Goal: Navigation & Orientation: Find specific page/section

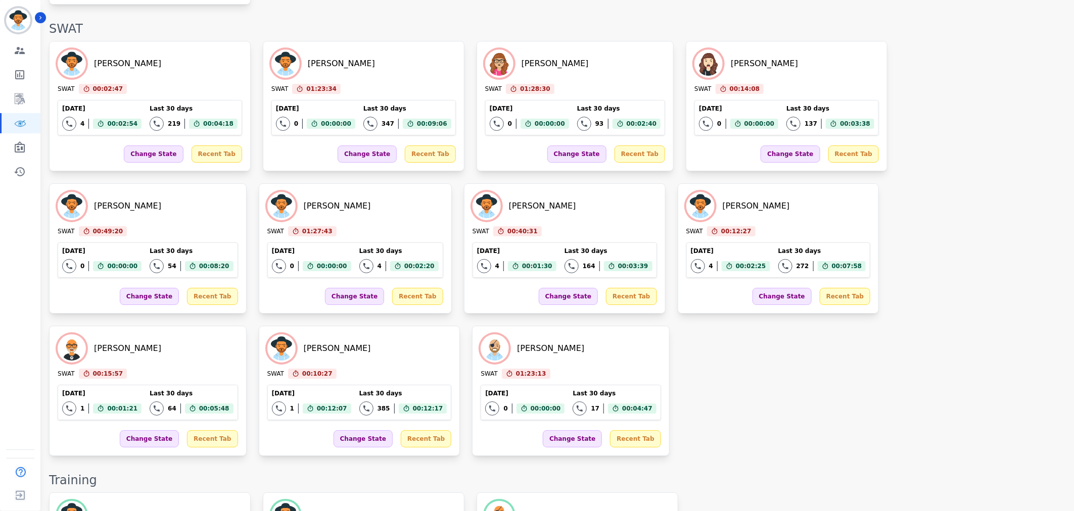
scroll to position [1633, 0]
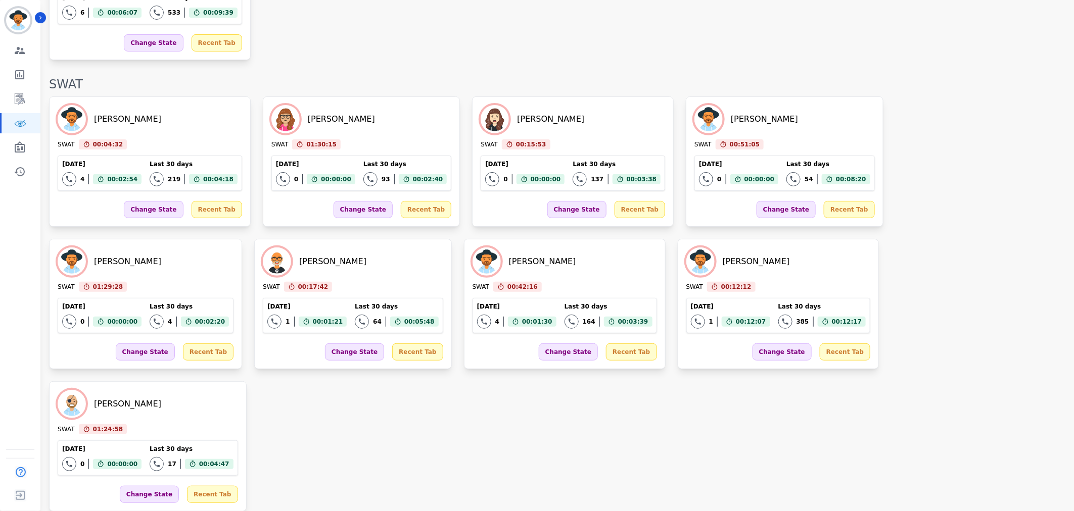
scroll to position [2021, 0]
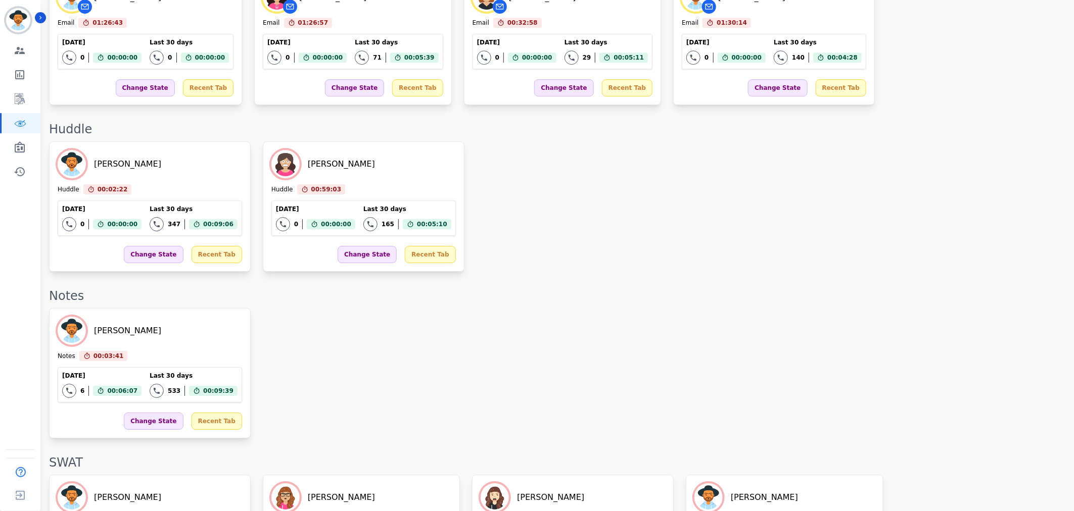
scroll to position [1579, 0]
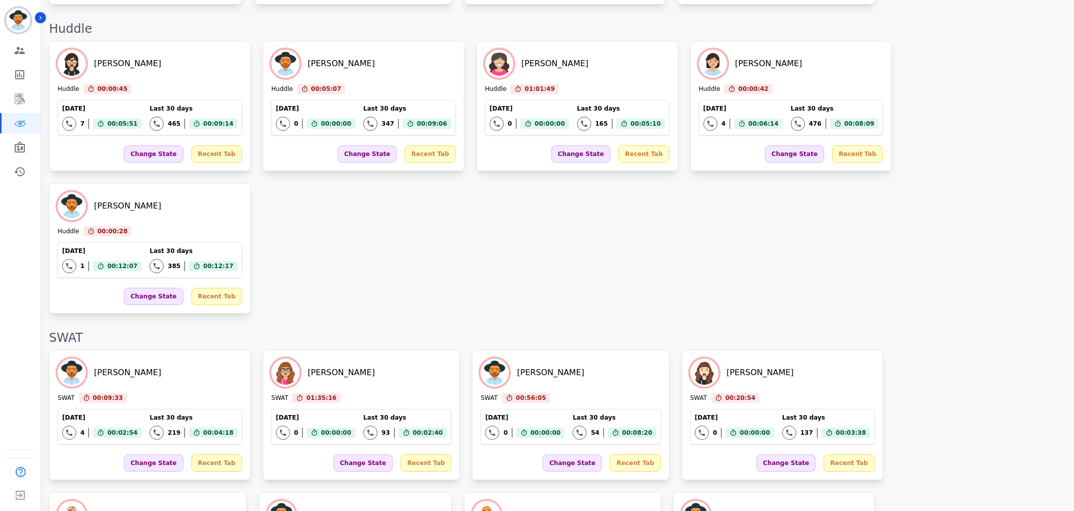
click at [666, 350] on div "[PERSON_NAME] SWAT 00:09:33 Current State: SWAT [DATE] 4 Total interactions cou…" at bounding box center [556, 486] width 1015 height 273
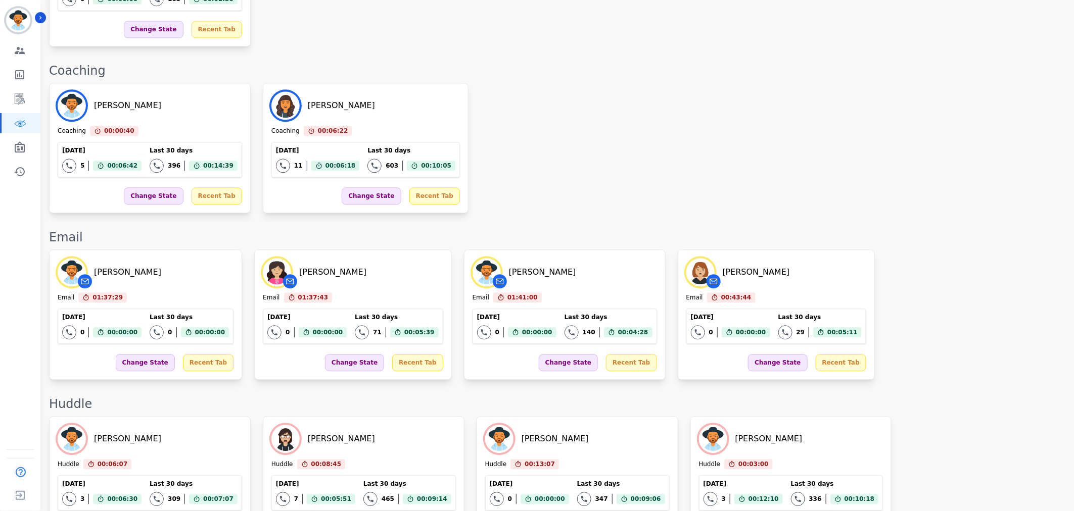
scroll to position [1163, 0]
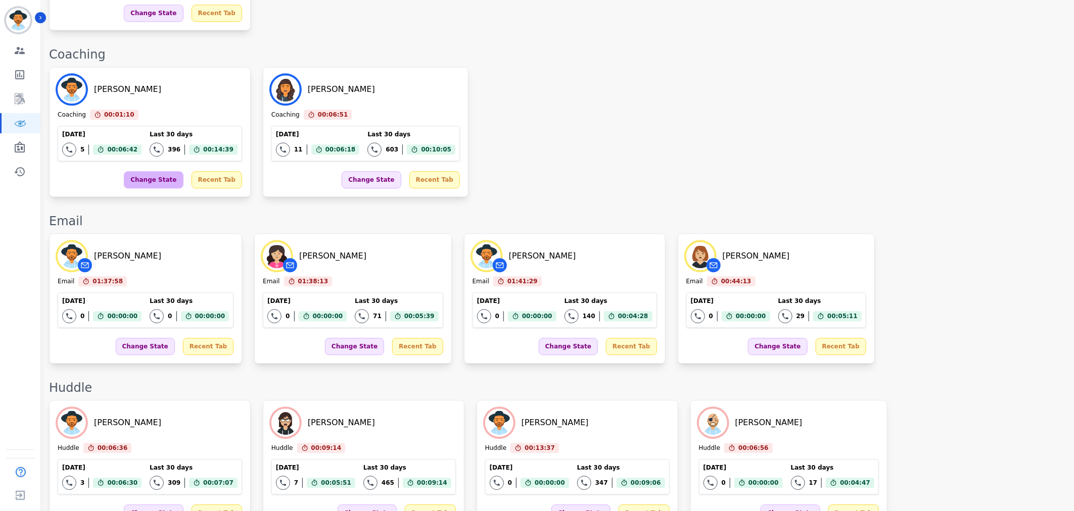
click at [135, 175] on div "Change State" at bounding box center [153, 179] width 59 height 17
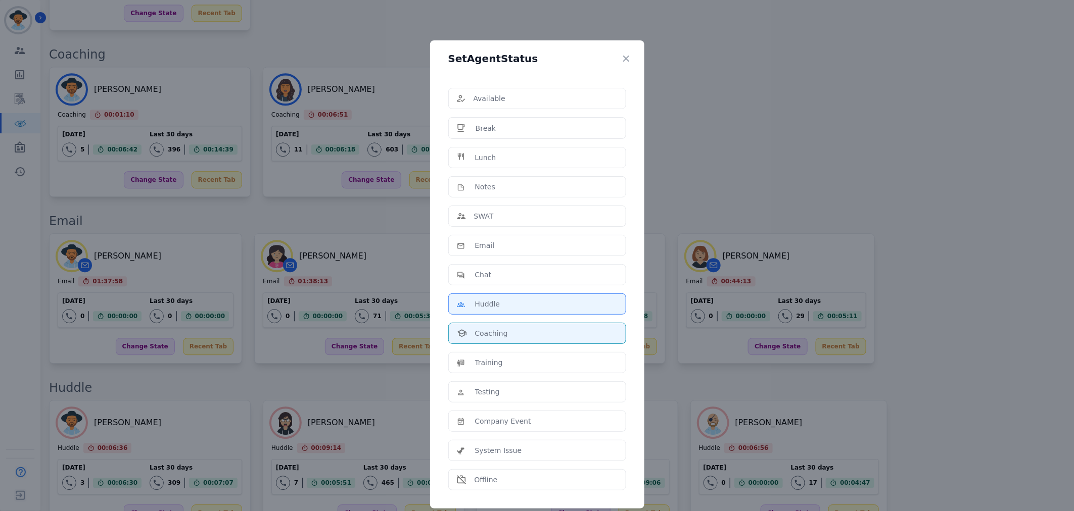
click at [488, 300] on p "Huddle" at bounding box center [487, 304] width 25 height 10
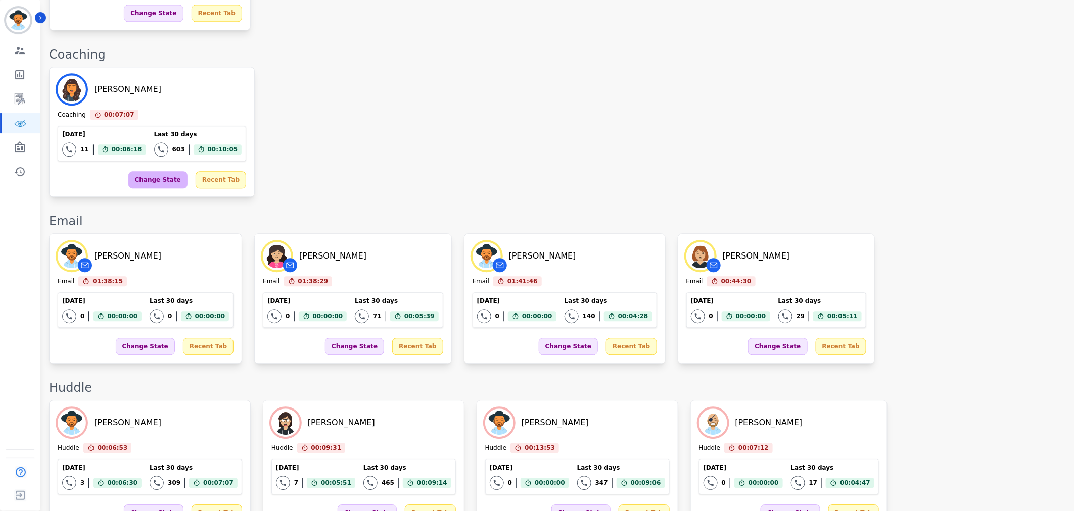
click at [143, 182] on div "Change State" at bounding box center [157, 179] width 59 height 17
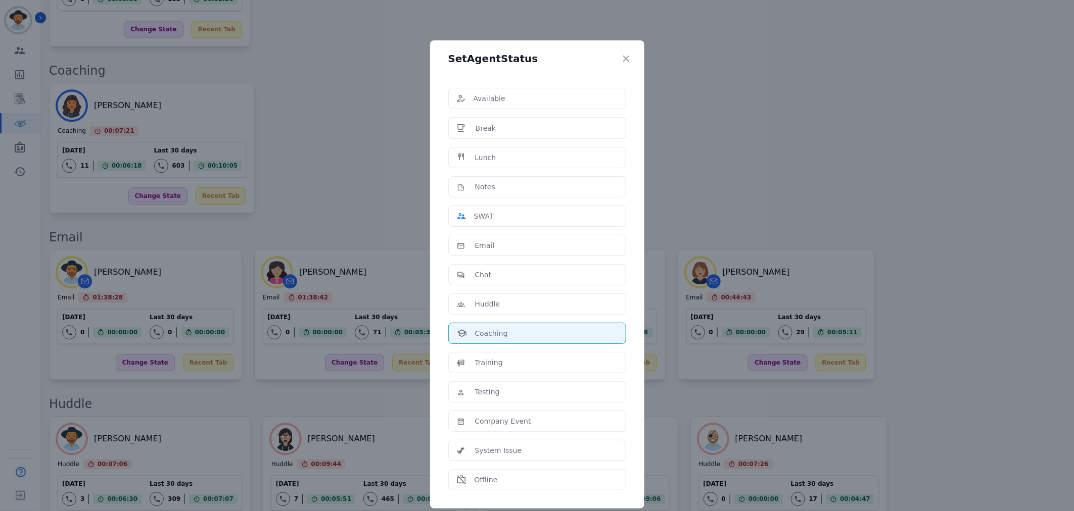
scroll to position [1004, 0]
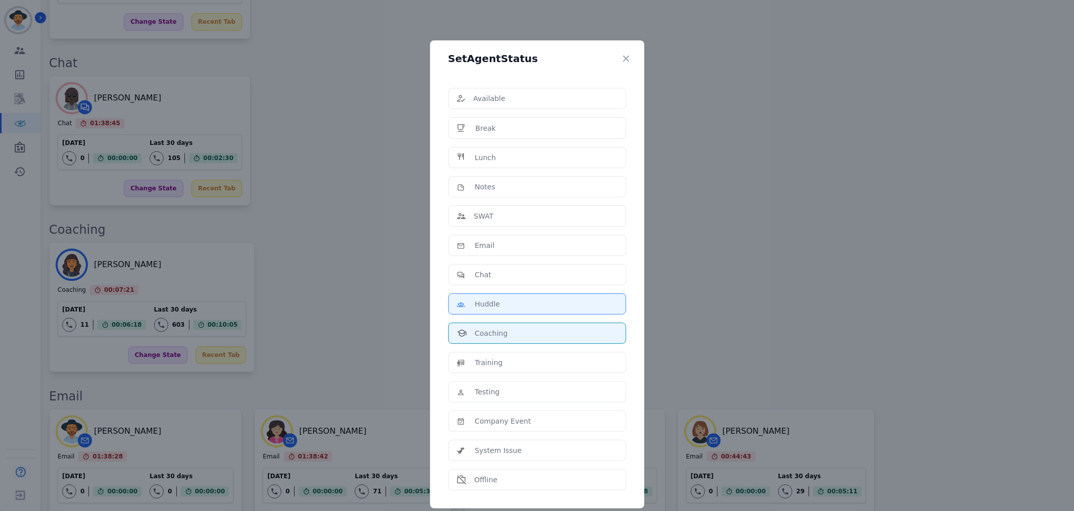
click at [517, 315] on li "Huddle" at bounding box center [537, 304] width 178 height 21
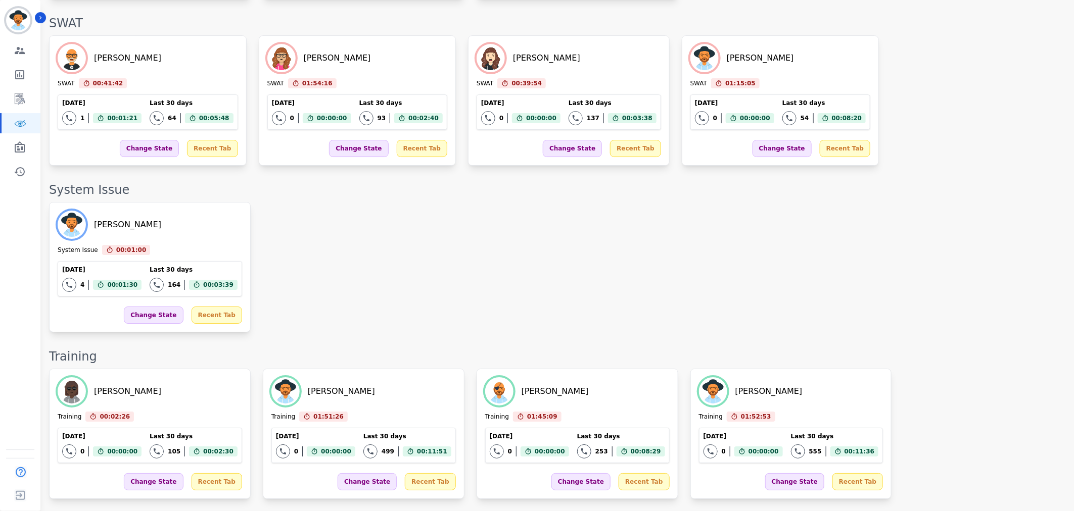
scroll to position [1649, 0]
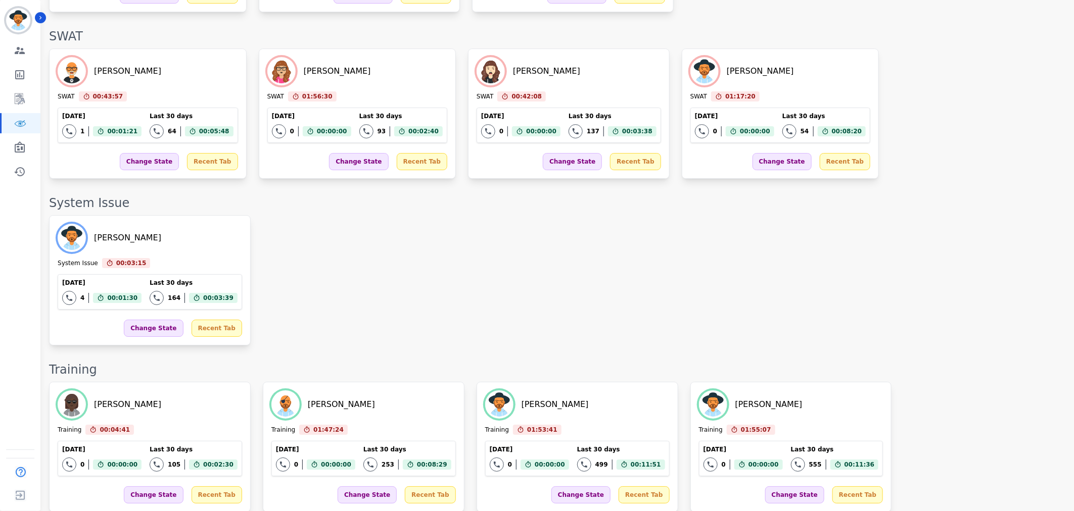
click at [727, 215] on div "[PERSON_NAME] System Issue 00:03:15 Current State: System Issue [DATE] 4 Total …" at bounding box center [556, 280] width 1015 height 130
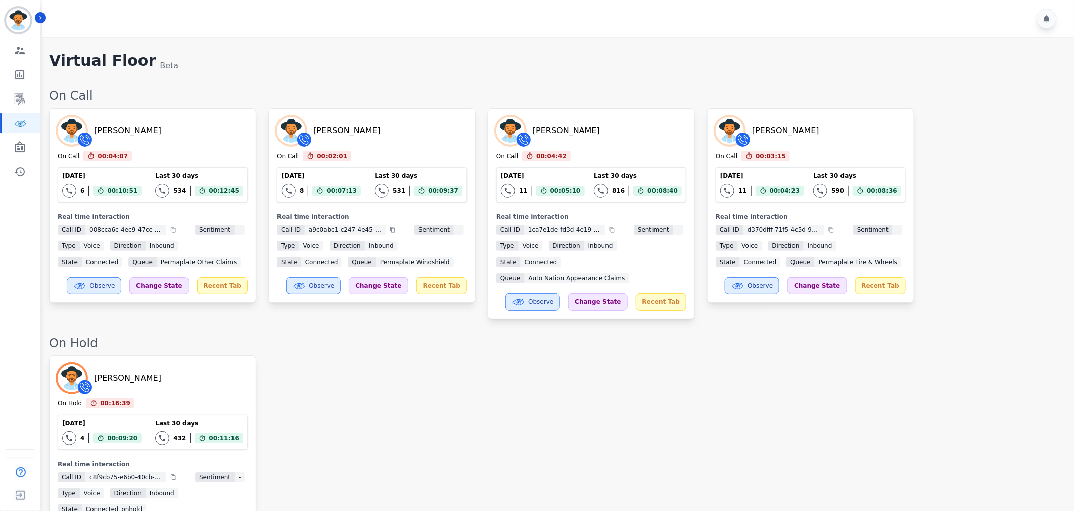
click at [330, 383] on div "[PERSON_NAME] On Hold 00:16:39 Current State: On Hold [DATE] 4 Total interactio…" at bounding box center [556, 461] width 1015 height 211
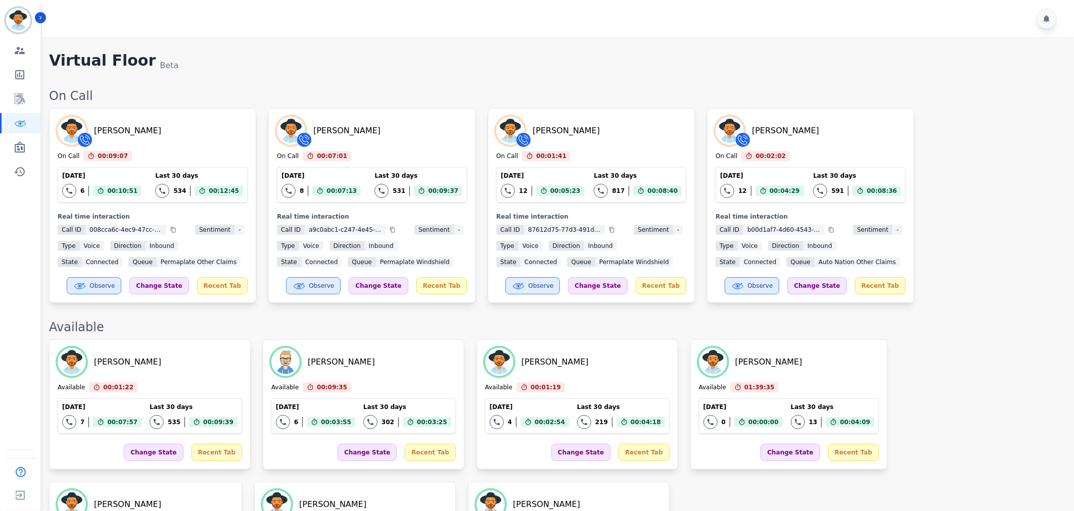
click at [991, 214] on div "[PERSON_NAME] On Call 00:09:07 Current State: On Call [DATE] 6 Total interactio…" at bounding box center [556, 205] width 1015 height 195
click at [972, 220] on div "[PERSON_NAME] On Call 00:09:52 Current State: On Call [DATE] 6 Total interactio…" at bounding box center [556, 205] width 1015 height 195
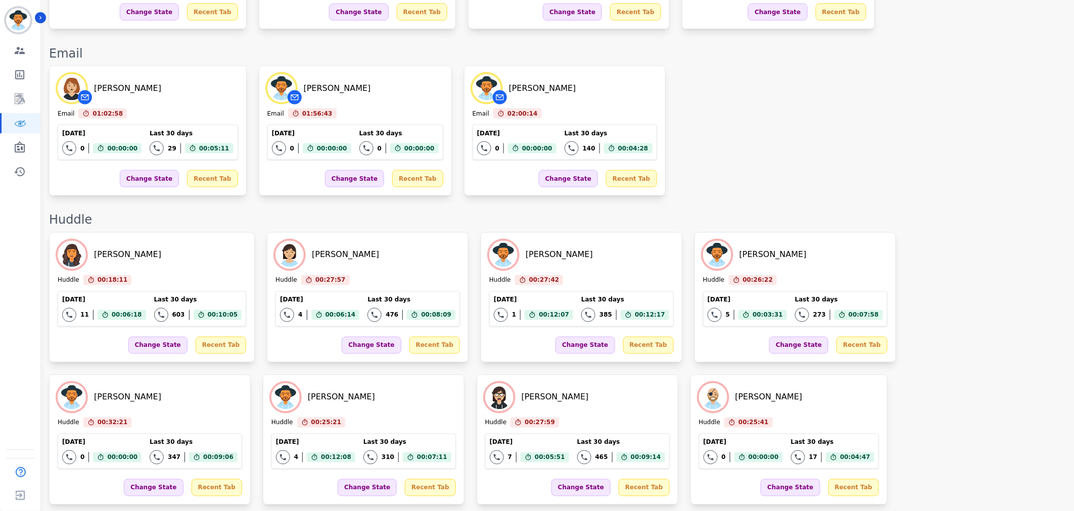
click at [798, 172] on div "[PERSON_NAME] Email 01:02:58 Current State: Email [DATE] 0 Total interactions c…" at bounding box center [556, 131] width 1015 height 130
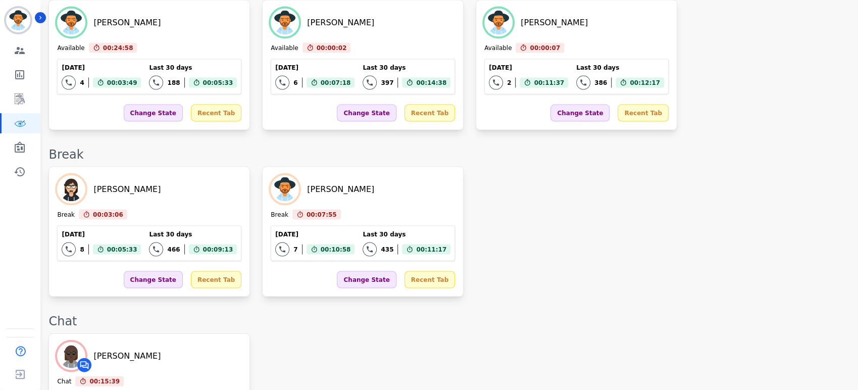
scroll to position [1510, 0]
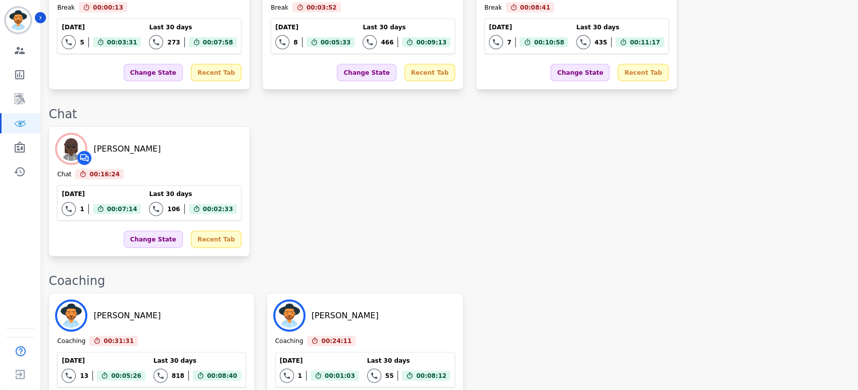
click at [535, 273] on div "Coaching" at bounding box center [449, 281] width 800 height 16
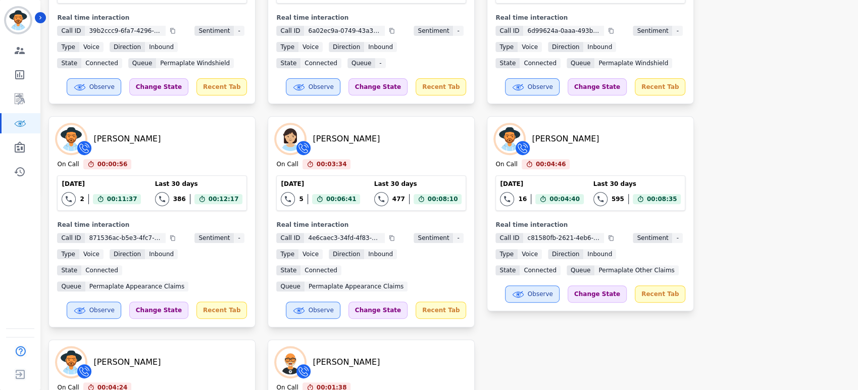
scroll to position [0, 0]
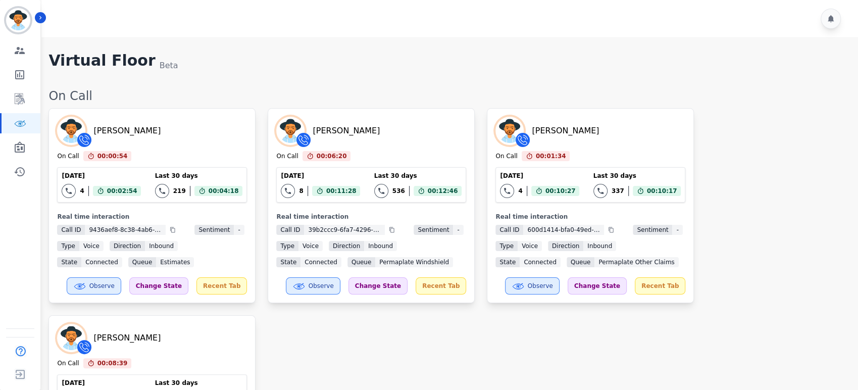
click at [751, 153] on div "[PERSON_NAME] On Call 00:00:54 Current State: On Call [DATE] 4 Total interactio…" at bounding box center [449, 309] width 800 height 402
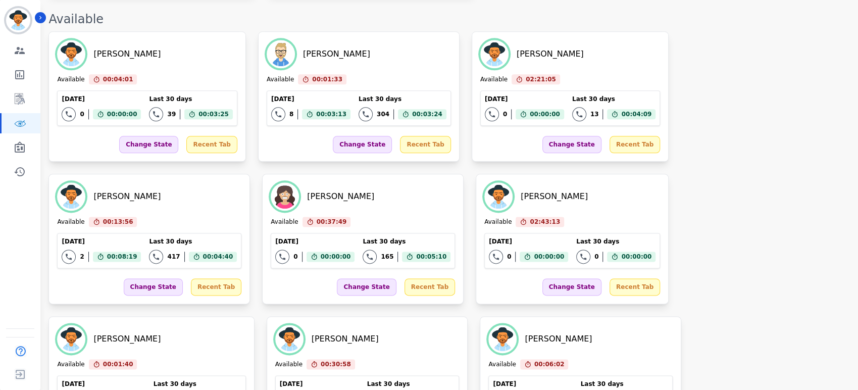
scroll to position [747, 0]
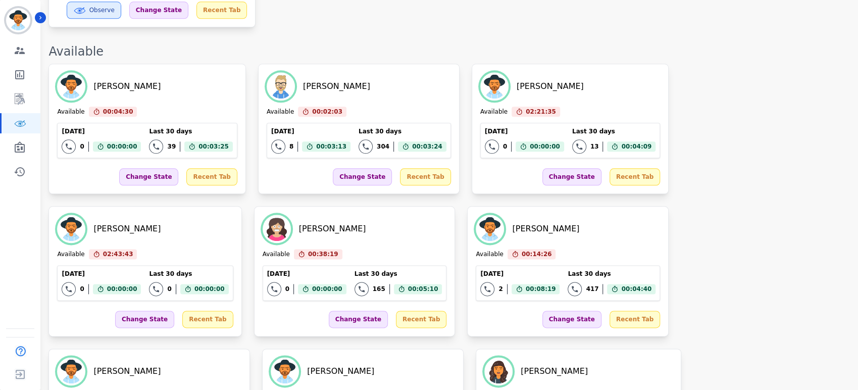
click at [841, 137] on div "[PERSON_NAME] Available 00:04:30 Current State: Available [DATE] 0 Total intera…" at bounding box center [449, 271] width 800 height 415
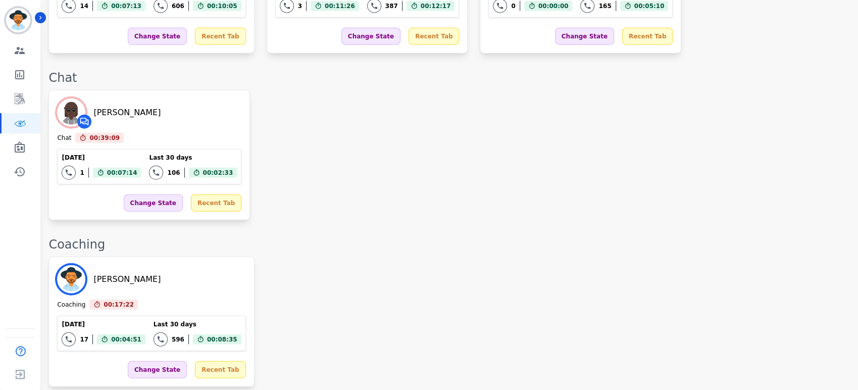
scroll to position [1713, 0]
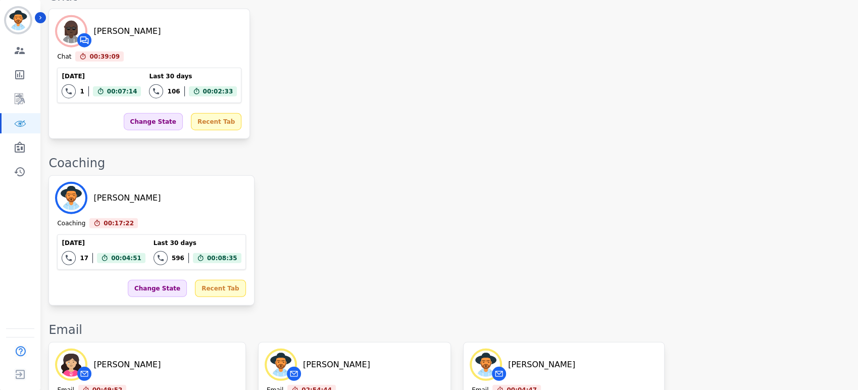
drag, startPoint x: 415, startPoint y: 118, endPoint x: 412, endPoint y: 136, distance: 18.4
click at [415, 119] on div "[PERSON_NAME] Chat 00:39:09 Current State: Chat [DATE] 1 Total interactions cou…" at bounding box center [449, 74] width 800 height 130
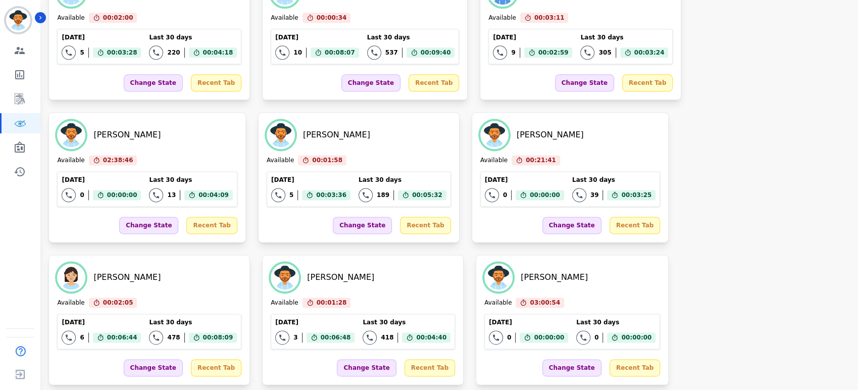
scroll to position [647, 0]
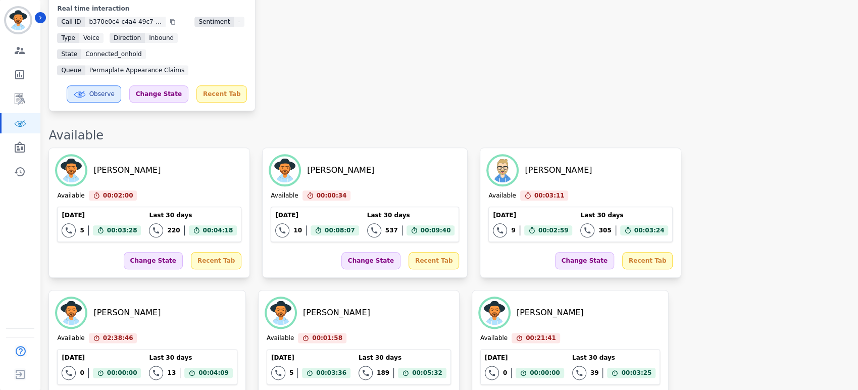
click at [527, 73] on div "[PERSON_NAME] On Hold 00:08:20 Current State: On Hold [DATE] 8 Total interactio…" at bounding box center [449, 5] width 800 height 211
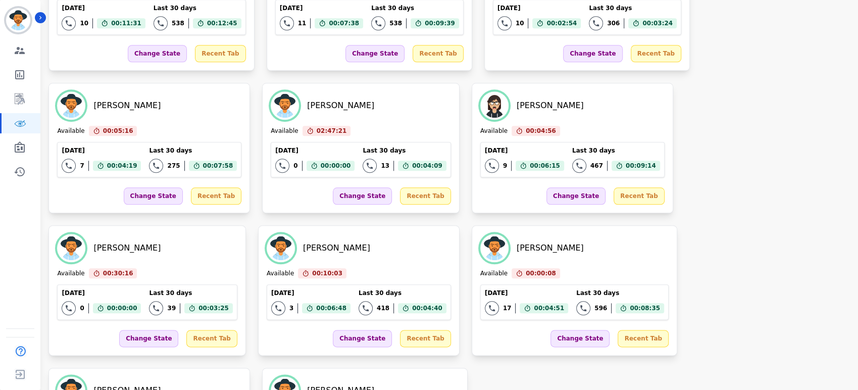
scroll to position [423, 0]
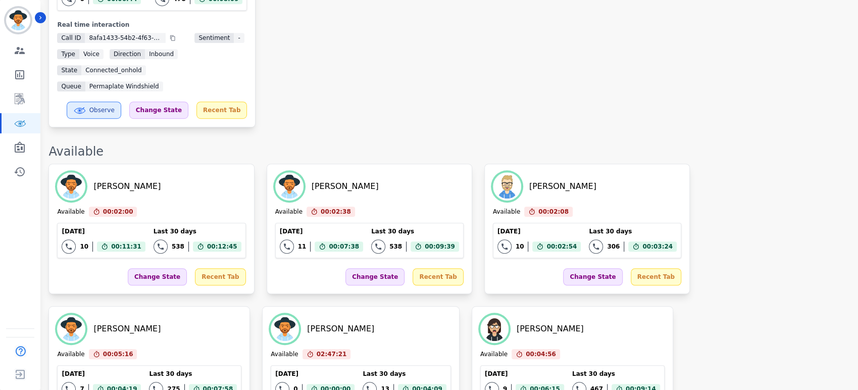
click at [569, 110] on div "[PERSON_NAME] On Hold 00:05:55 Current State: On Hold [DATE] 6 Total interactio…" at bounding box center [449, 21] width 800 height 211
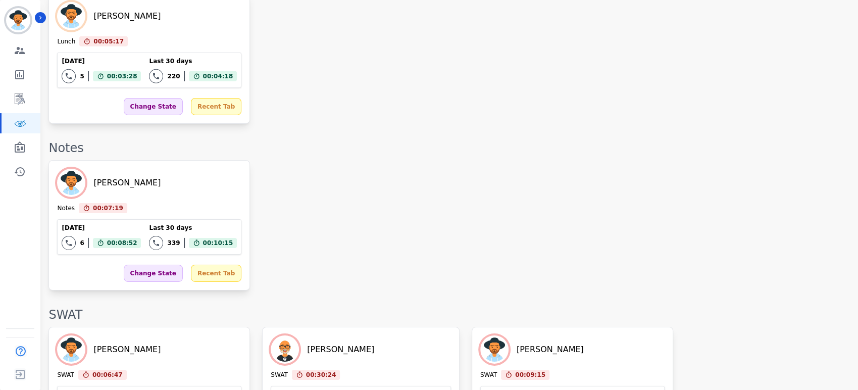
scroll to position [2183, 0]
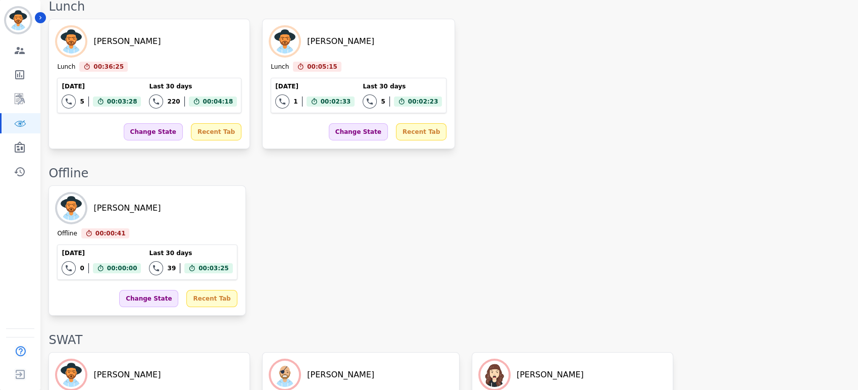
scroll to position [2180, 0]
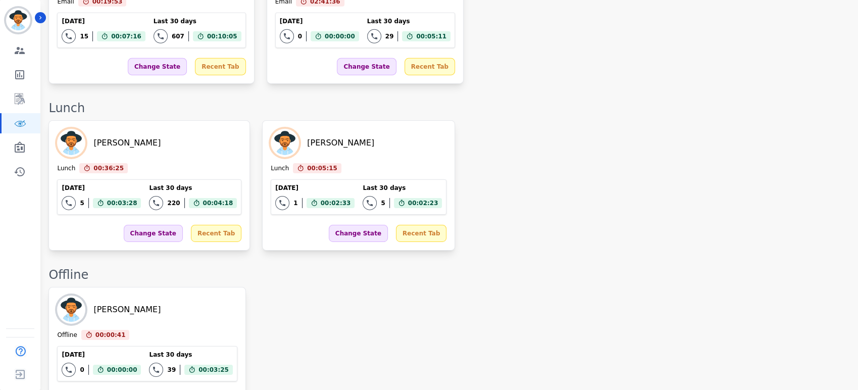
drag, startPoint x: 633, startPoint y: 242, endPoint x: 626, endPoint y: 234, distance: 9.7
click at [633, 287] on div "[PERSON_NAME] Offline 00:00:41 Current State: Offline [DATE] 0 Total interactio…" at bounding box center [449, 352] width 800 height 130
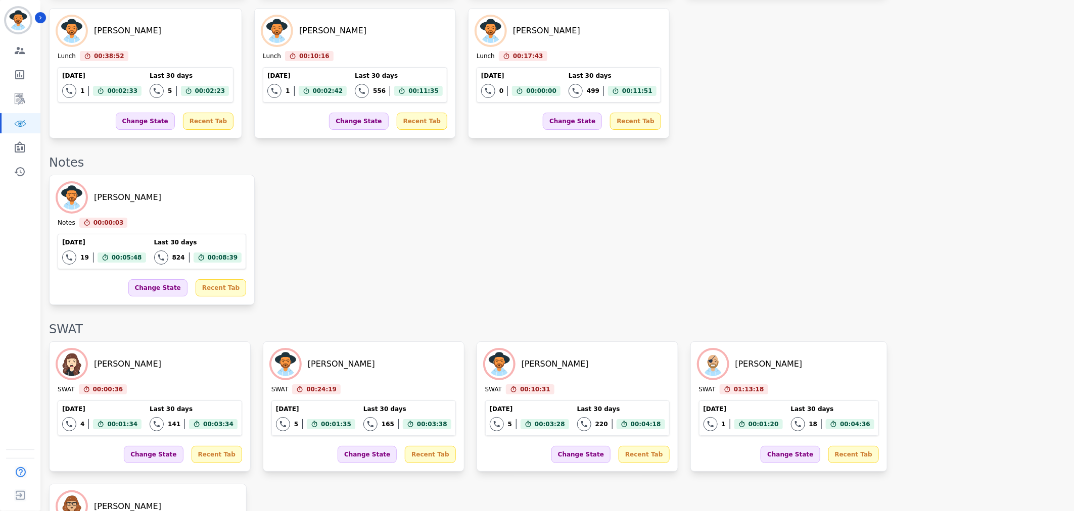
scroll to position [1800, 0]
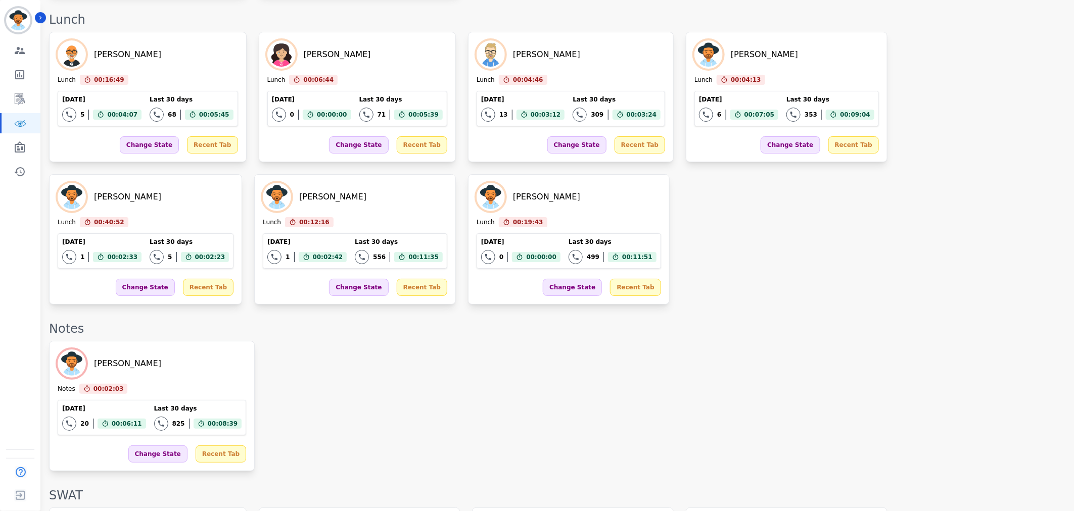
click at [699, 341] on div "[PERSON_NAME] Notes 00:02:03 Current State: Notes [DATE] 20 Total interactions …" at bounding box center [556, 406] width 1015 height 130
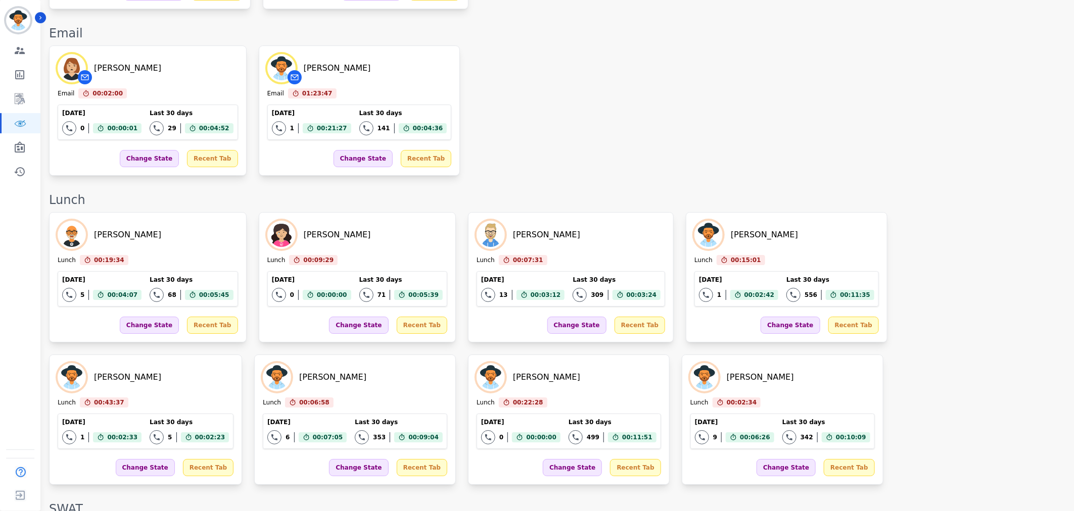
scroll to position [1575, 0]
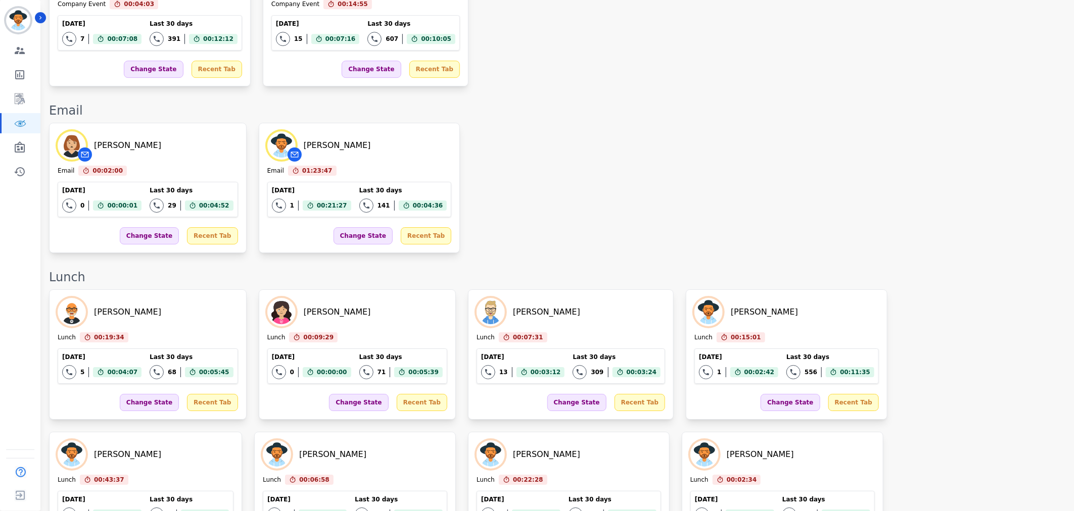
click at [797, 331] on div "[PERSON_NAME] Lunch 00:19:34 Current State: Lunch [DATE] 5 Total interactions c…" at bounding box center [556, 426] width 1015 height 273
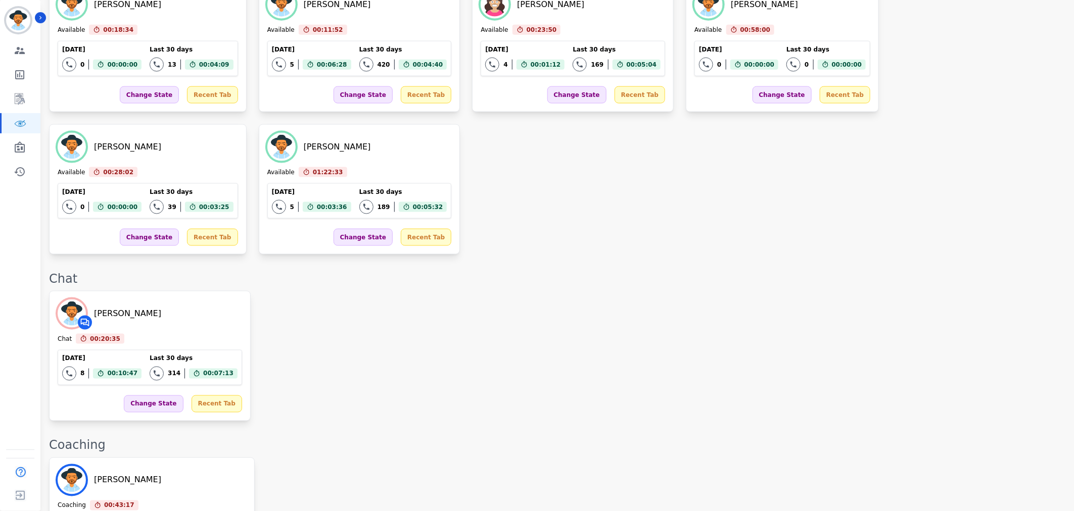
scroll to position [505, 0]
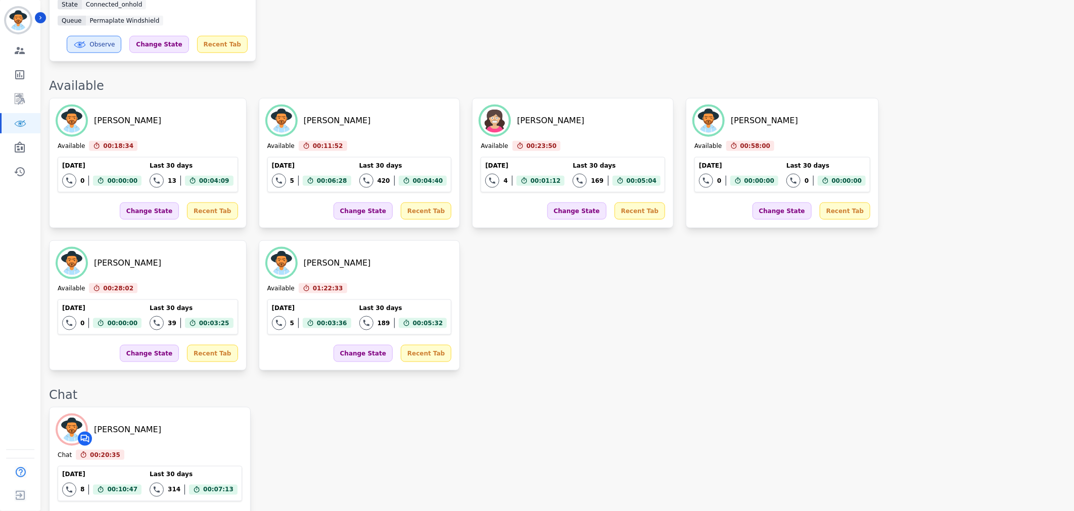
click at [458, 339] on div "[PERSON_NAME] Available 00:18:34 Current State: Available [DATE] 0 Total intera…" at bounding box center [556, 234] width 1015 height 273
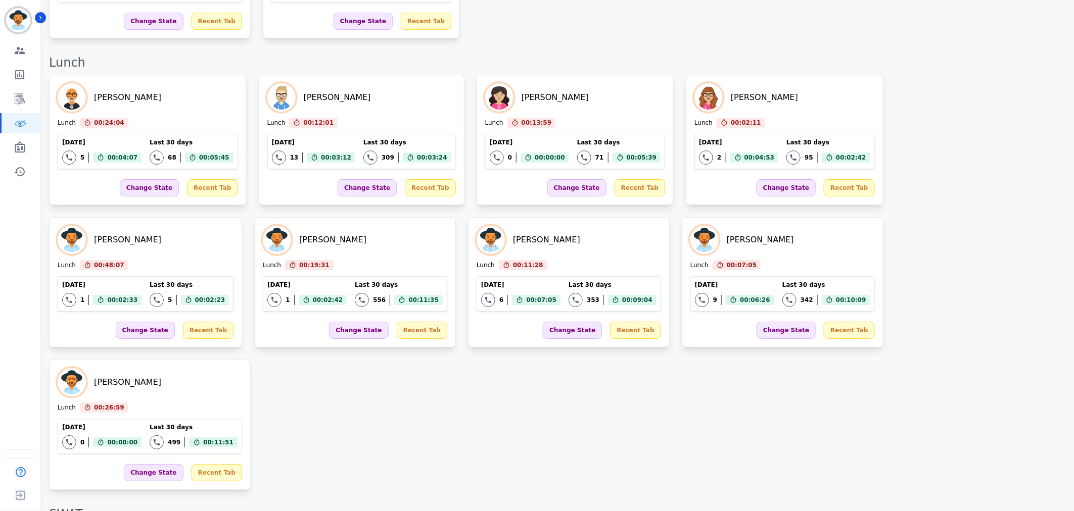
scroll to position [1751, 0]
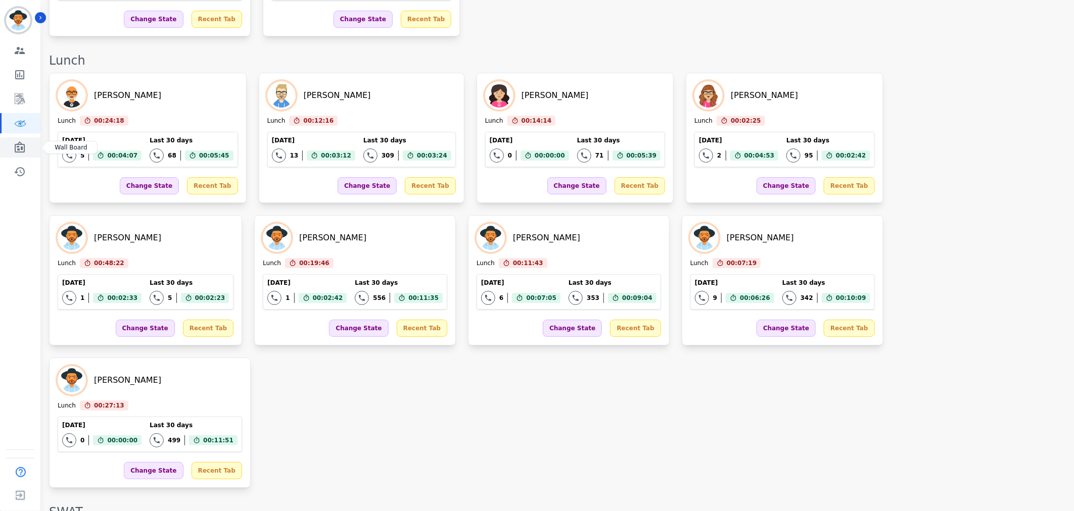
click at [29, 148] on link "Sidebar" at bounding box center [21, 147] width 39 height 20
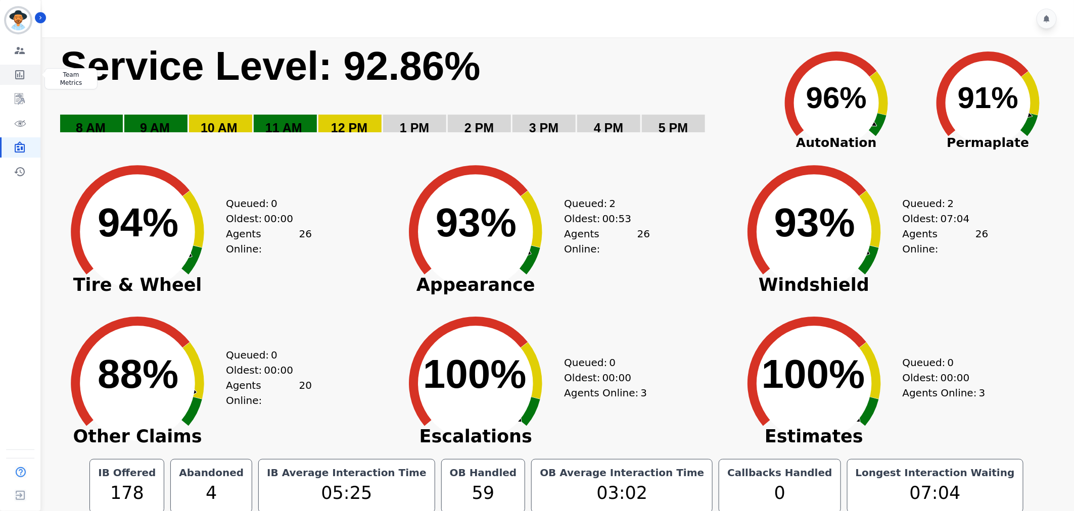
click at [18, 77] on icon "Sidebar" at bounding box center [20, 75] width 12 height 12
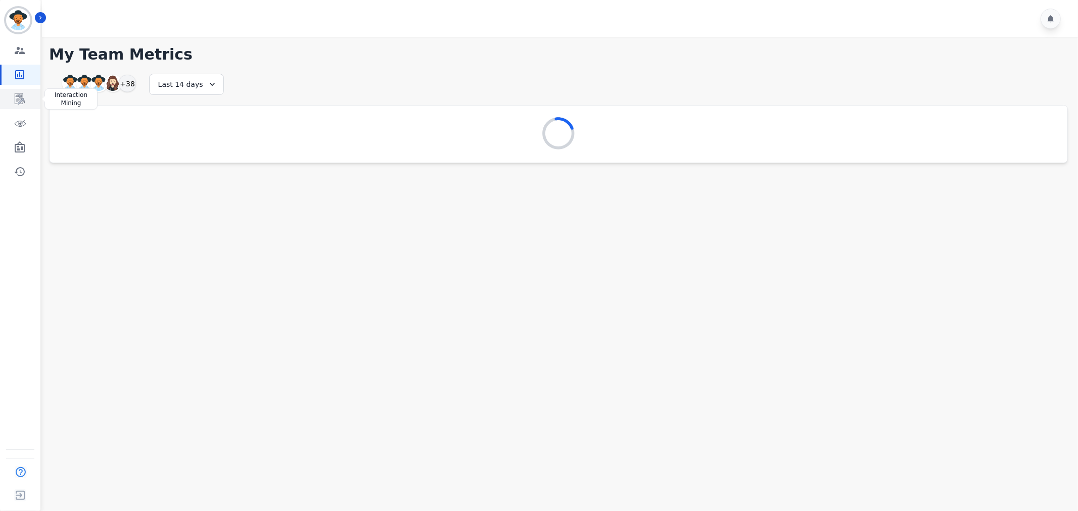
click at [17, 91] on link "Sidebar" at bounding box center [21, 99] width 39 height 20
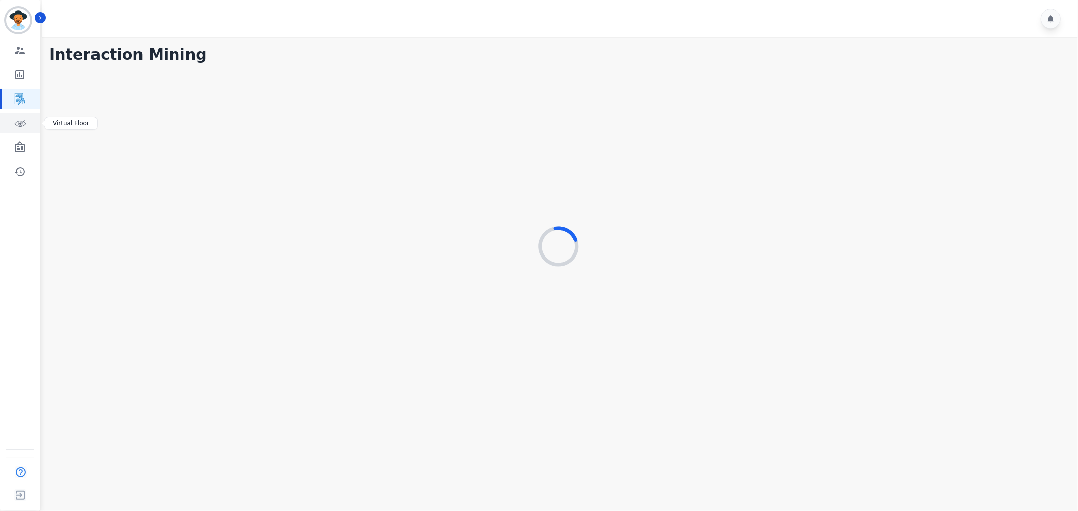
click at [12, 125] on link "Sidebar" at bounding box center [21, 123] width 39 height 20
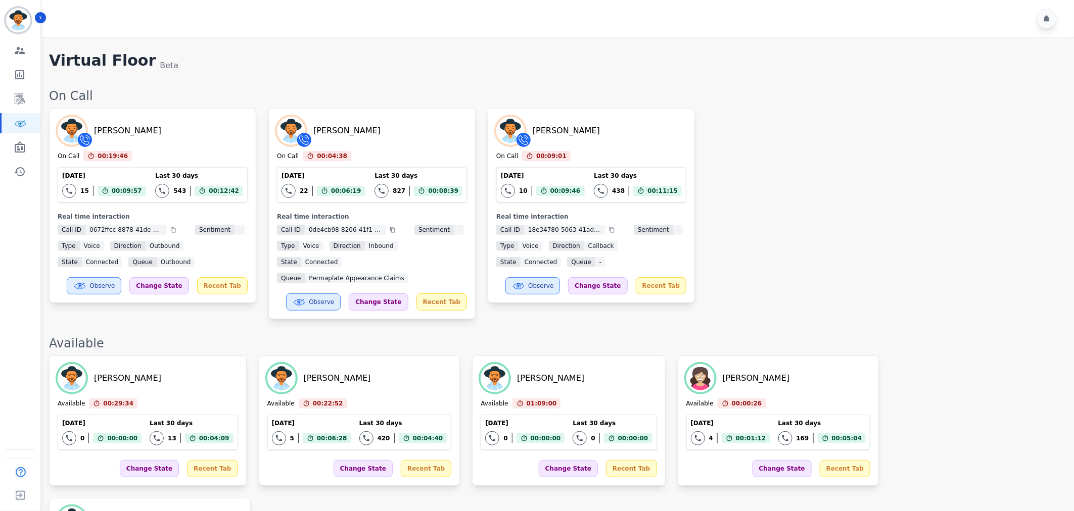
click at [877, 243] on div "[PERSON_NAME] On Call 00:19:46 Current State: On Call [DATE] 15 Total interacti…" at bounding box center [556, 213] width 1015 height 211
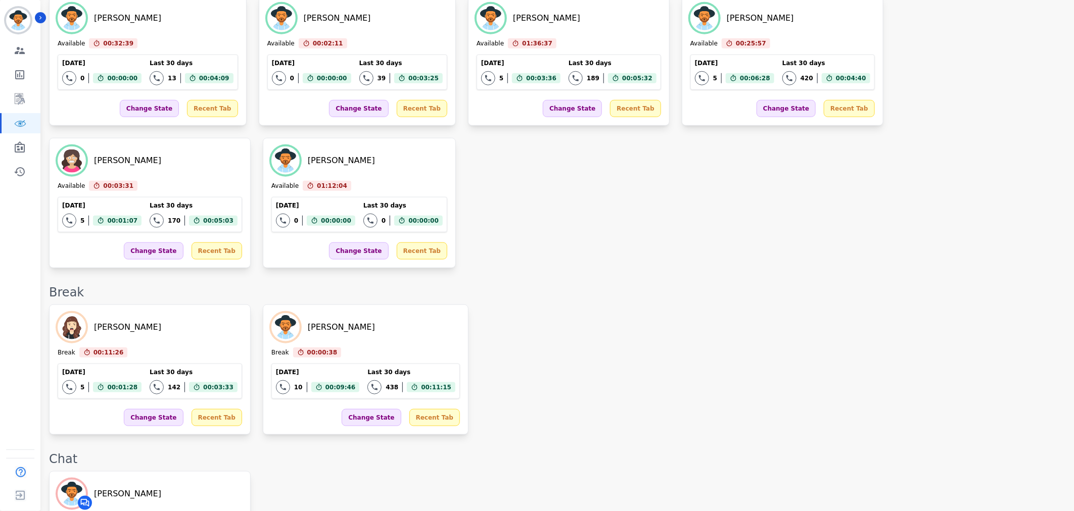
scroll to position [280, 0]
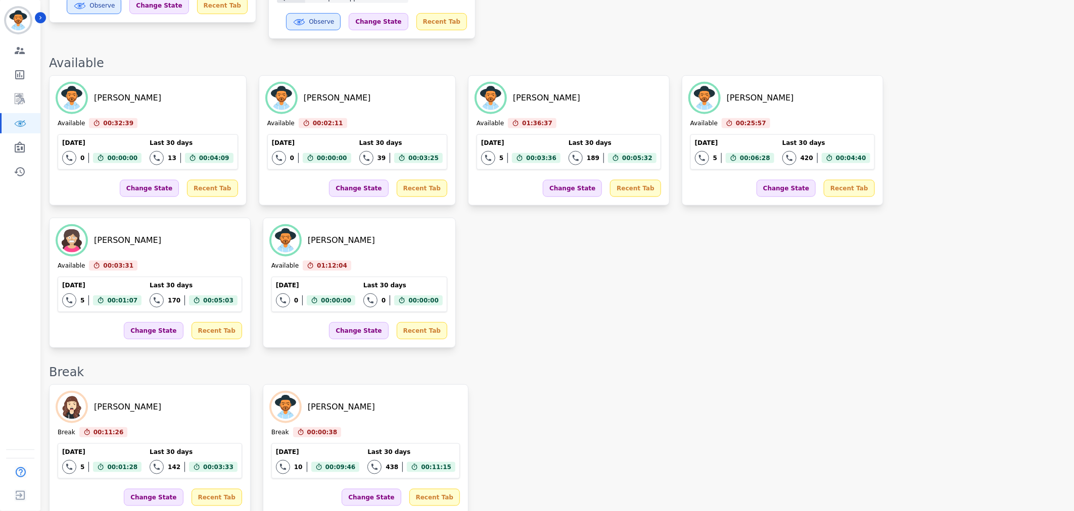
click at [711, 364] on div "Break" at bounding box center [556, 372] width 1015 height 16
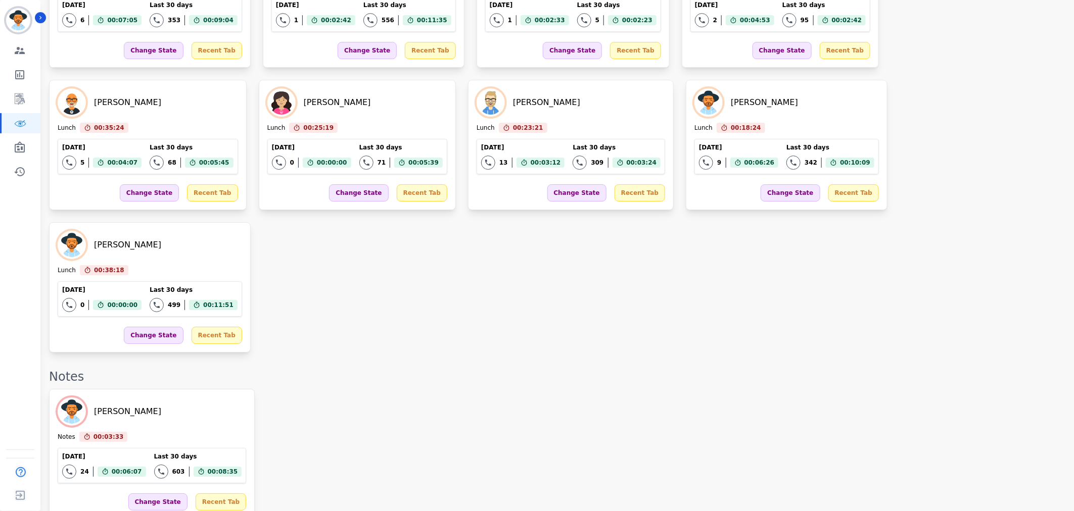
click at [858, 389] on div "[PERSON_NAME] Notes 00:03:33 Current State: Notes [DATE] 24 Total interactions …" at bounding box center [556, 454] width 1015 height 130
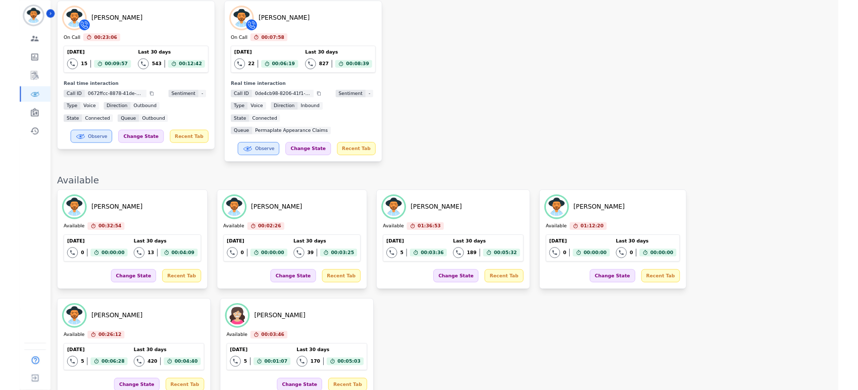
scroll to position [0, 0]
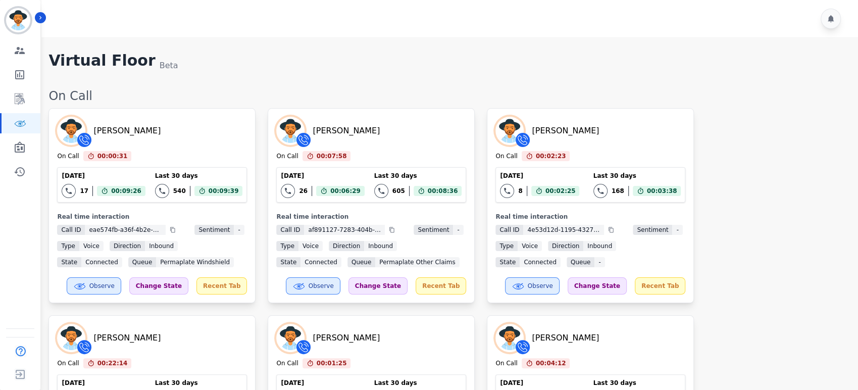
click at [558, 93] on div "On Call" at bounding box center [449, 96] width 800 height 16
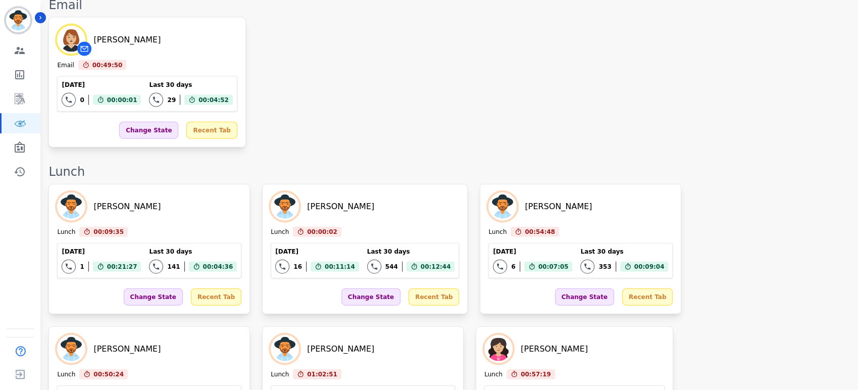
scroll to position [1707, 0]
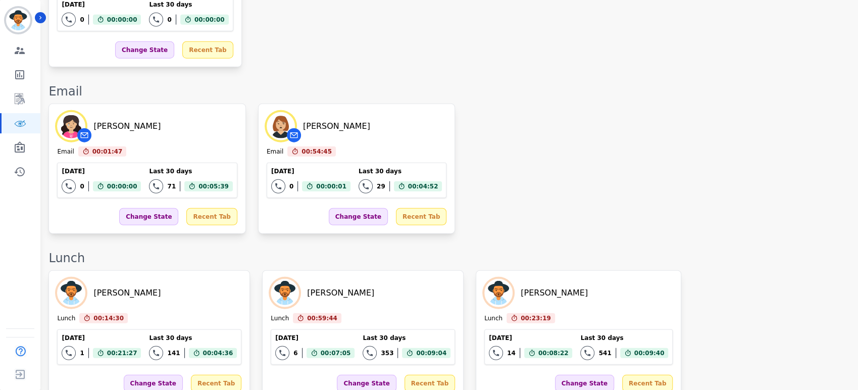
click at [582, 104] on div "[PERSON_NAME] Email 00:01:47 Current State: Email [DATE] 0 Total interactions c…" at bounding box center [449, 169] width 800 height 130
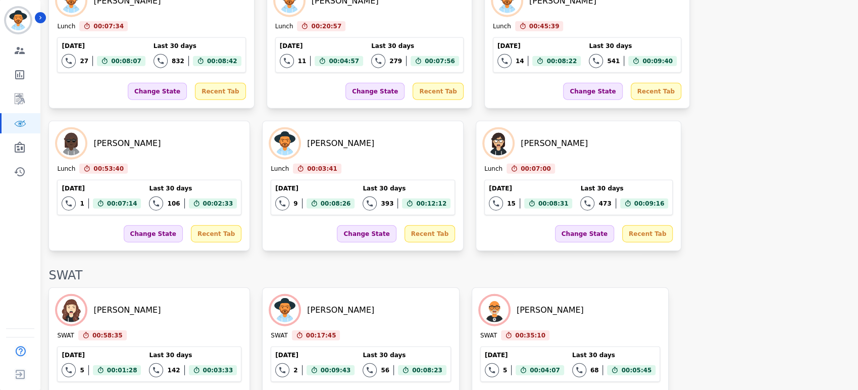
scroll to position [1626, 0]
